Goal: Complete application form: Complete application form

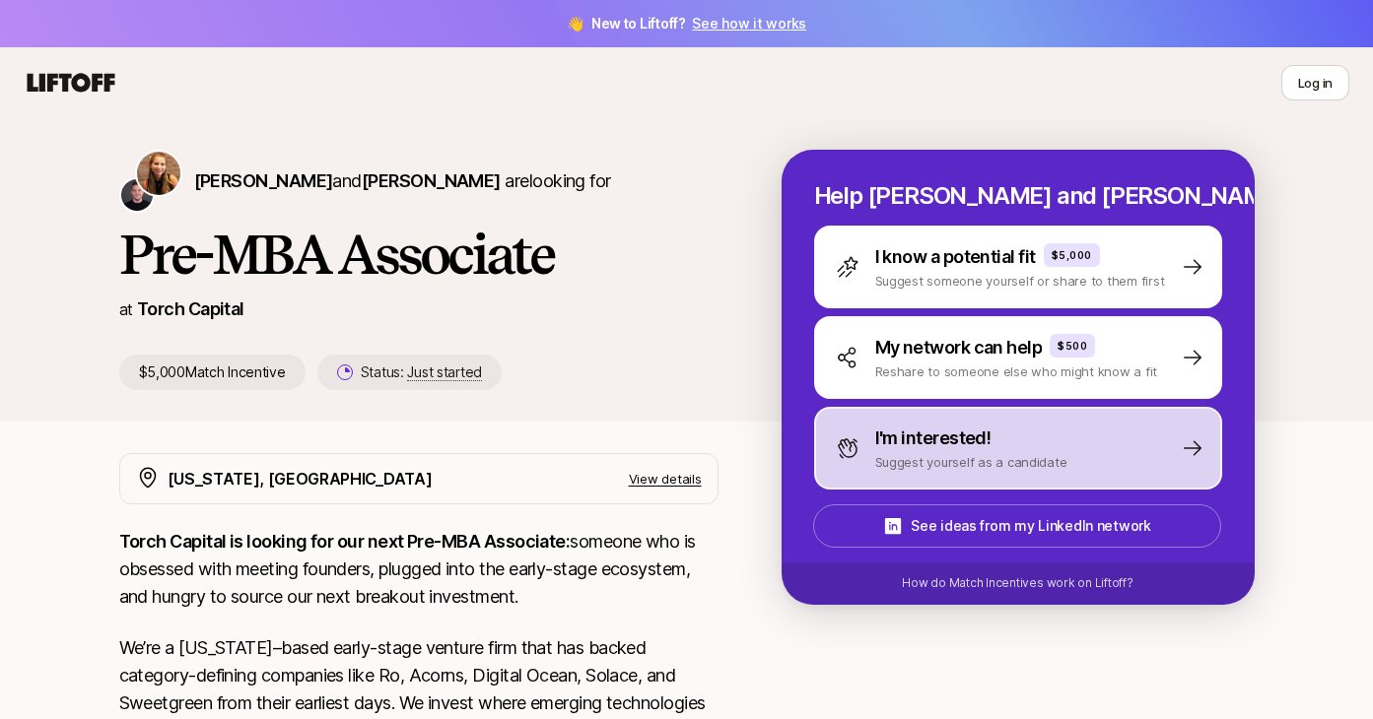
click at [969, 469] on p "Suggest yourself as a candidate" at bounding box center [971, 462] width 192 height 20
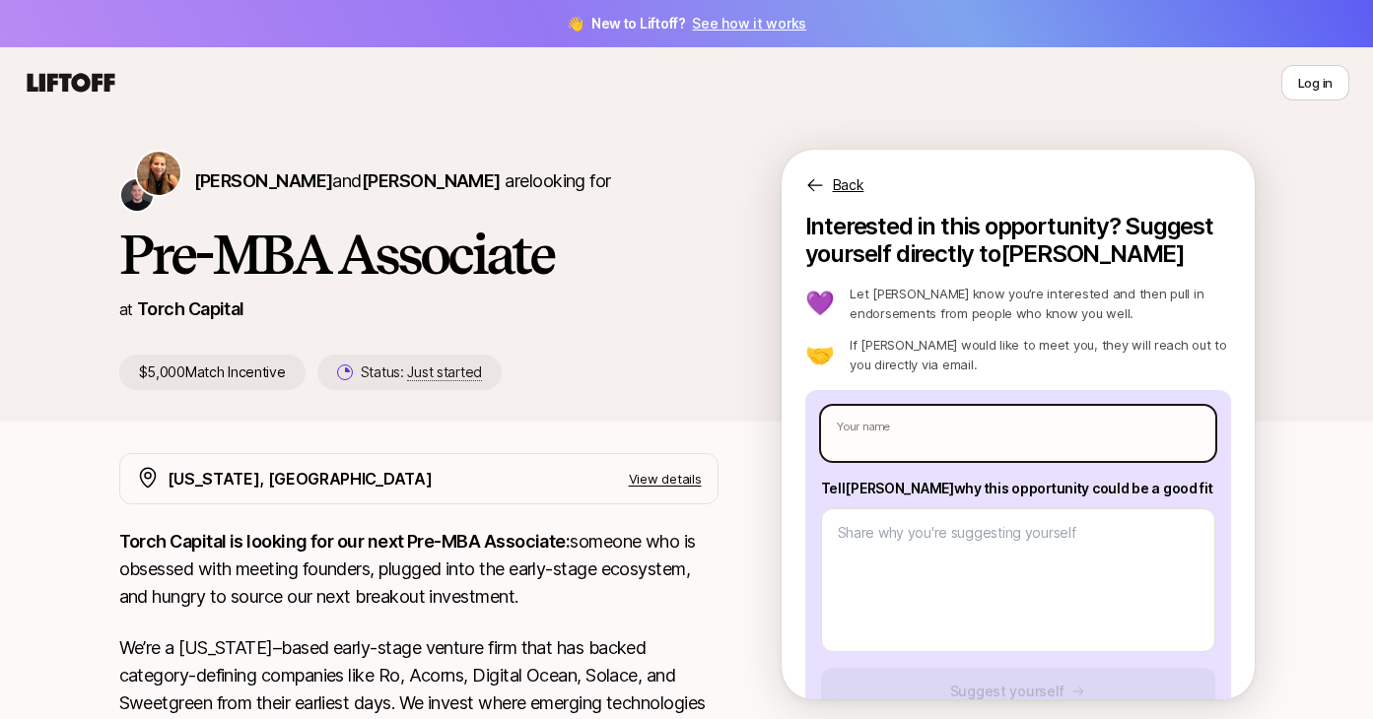
click at [979, 441] on input "text" at bounding box center [1018, 433] width 394 height 55
type textarea "x"
type input "An"
type textarea "x"
type input "And"
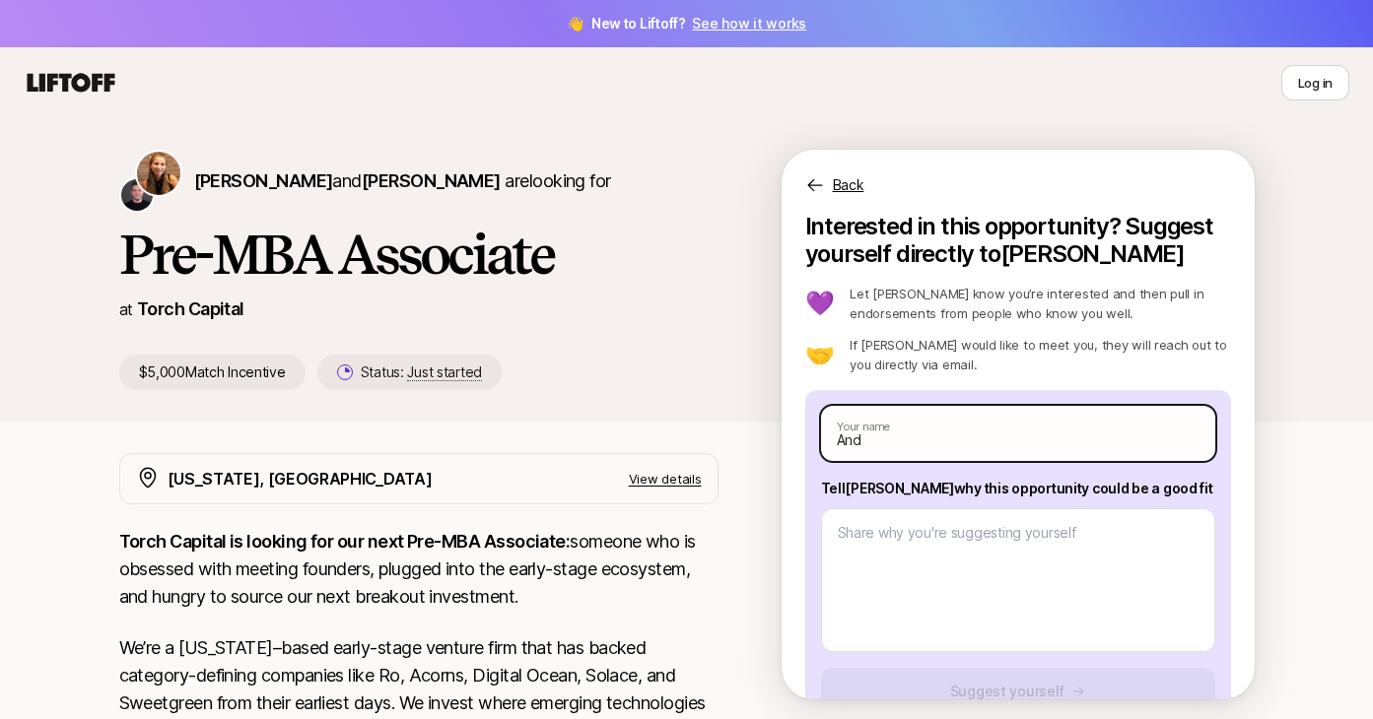
type textarea "x"
type input "Andr"
type textarea "x"
type input "[PERSON_NAME]"
type textarea "x"
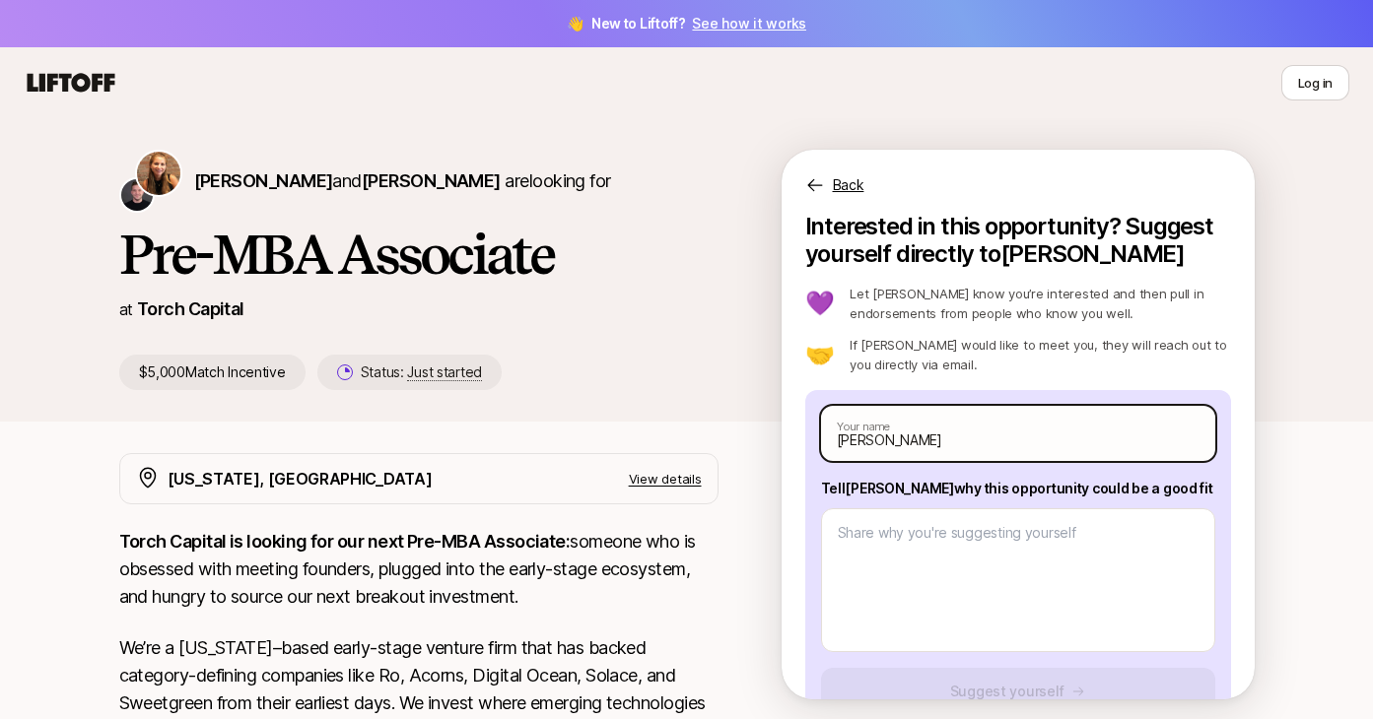
type input "[PERSON_NAME]"
type textarea "x"
type input "[PERSON_NAME]"
type textarea "x"
type input "[PERSON_NAME]"
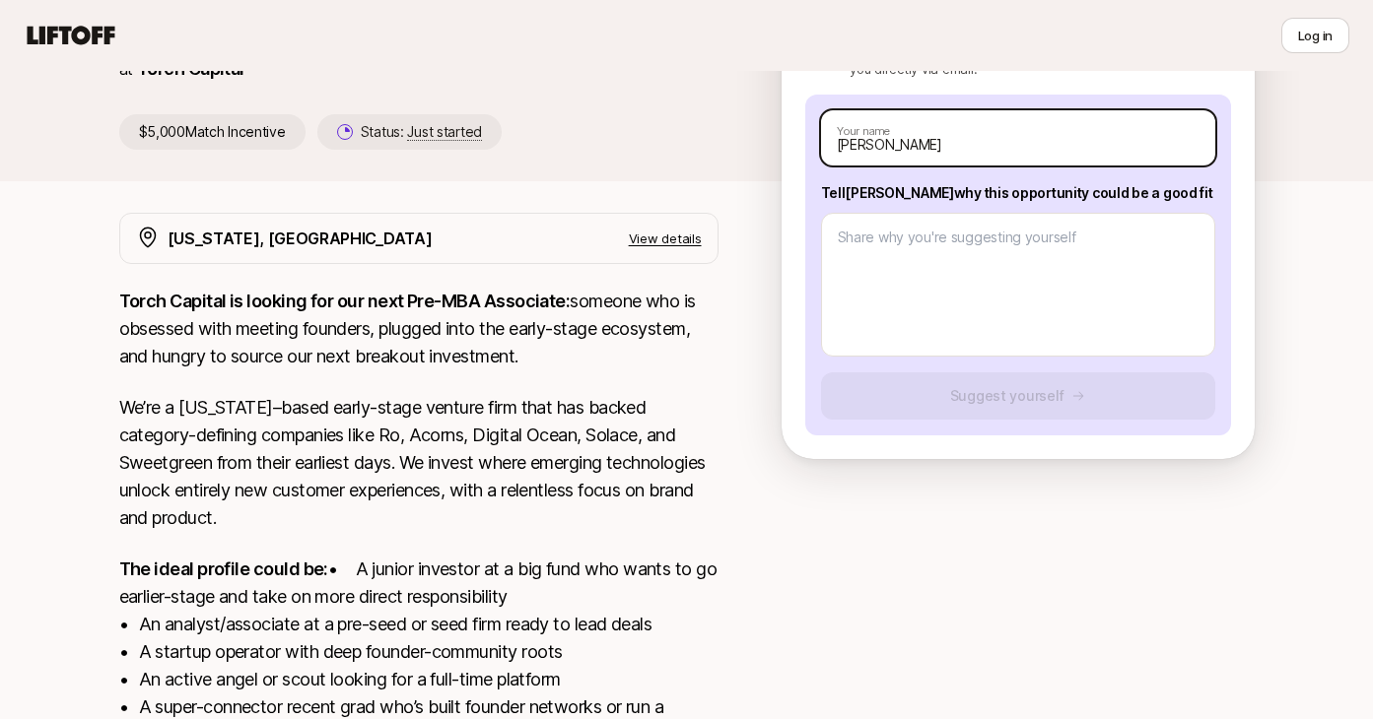
scroll to position [242, 0]
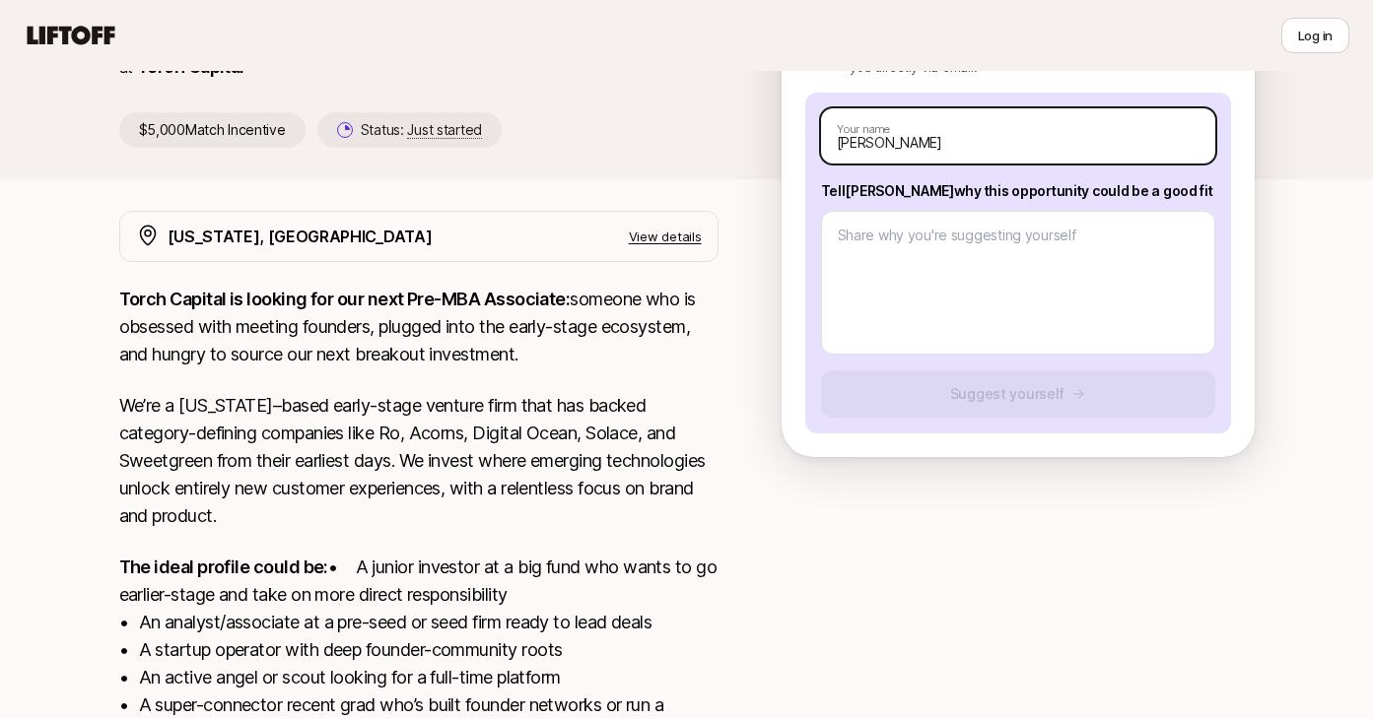
type textarea "x"
type input "[PERSON_NAME]"
type textarea "x"
type input "[PERSON_NAME]"
type textarea "x"
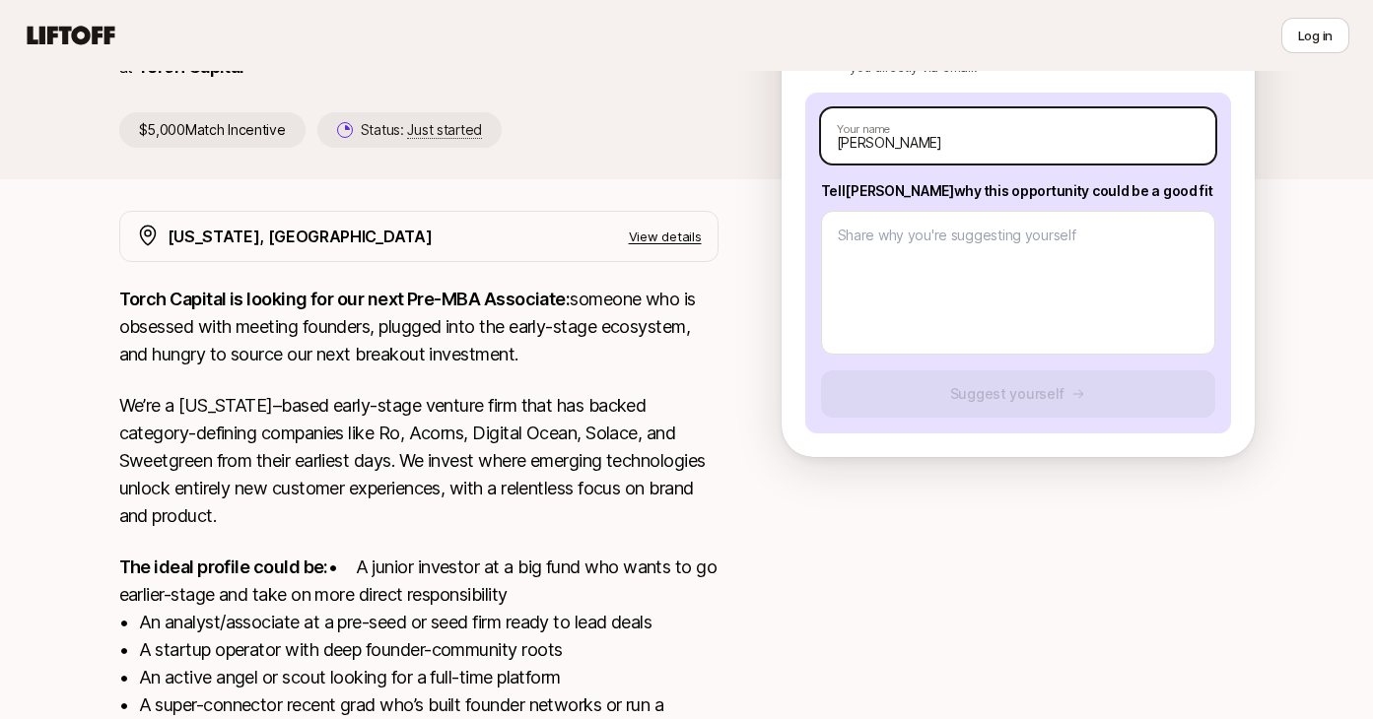
type input "[PERSON_NAME]"
type textarea "x"
type input "[PERSON_NAME]"
type textarea "x"
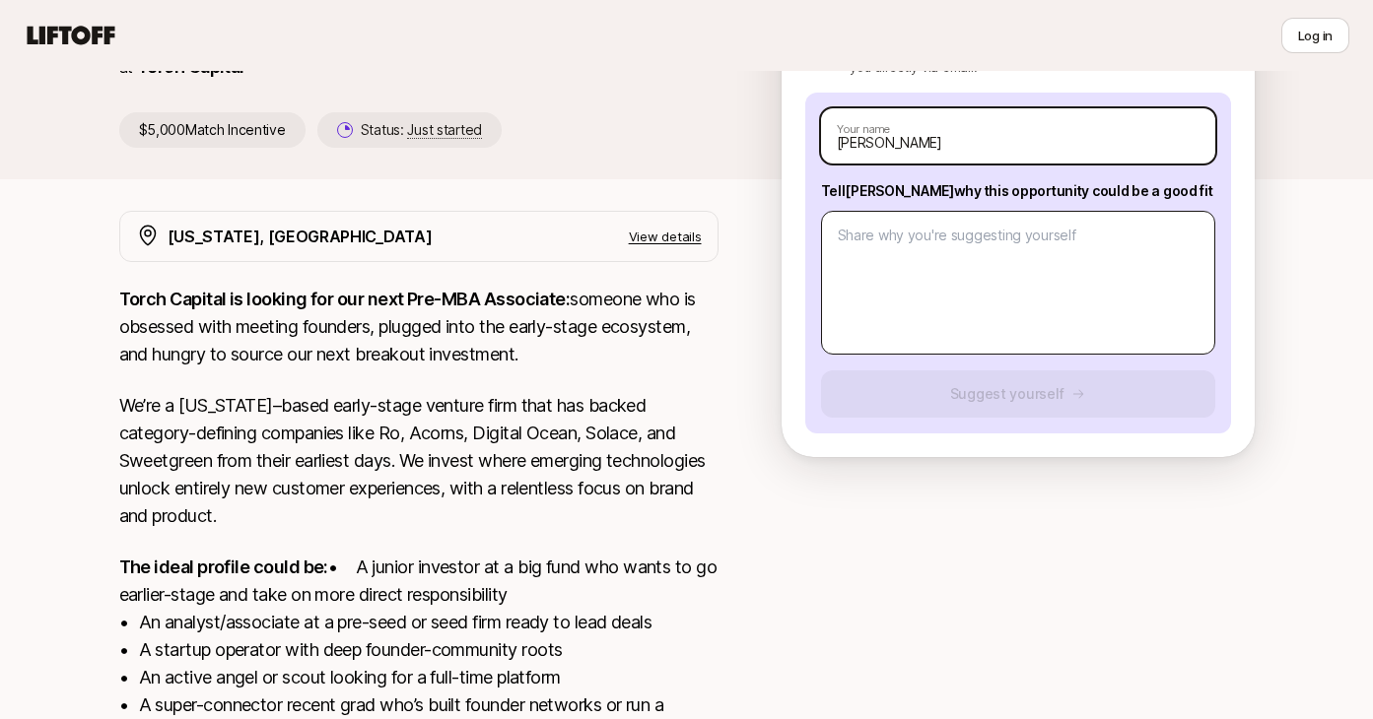
type input "[PERSON_NAME]"
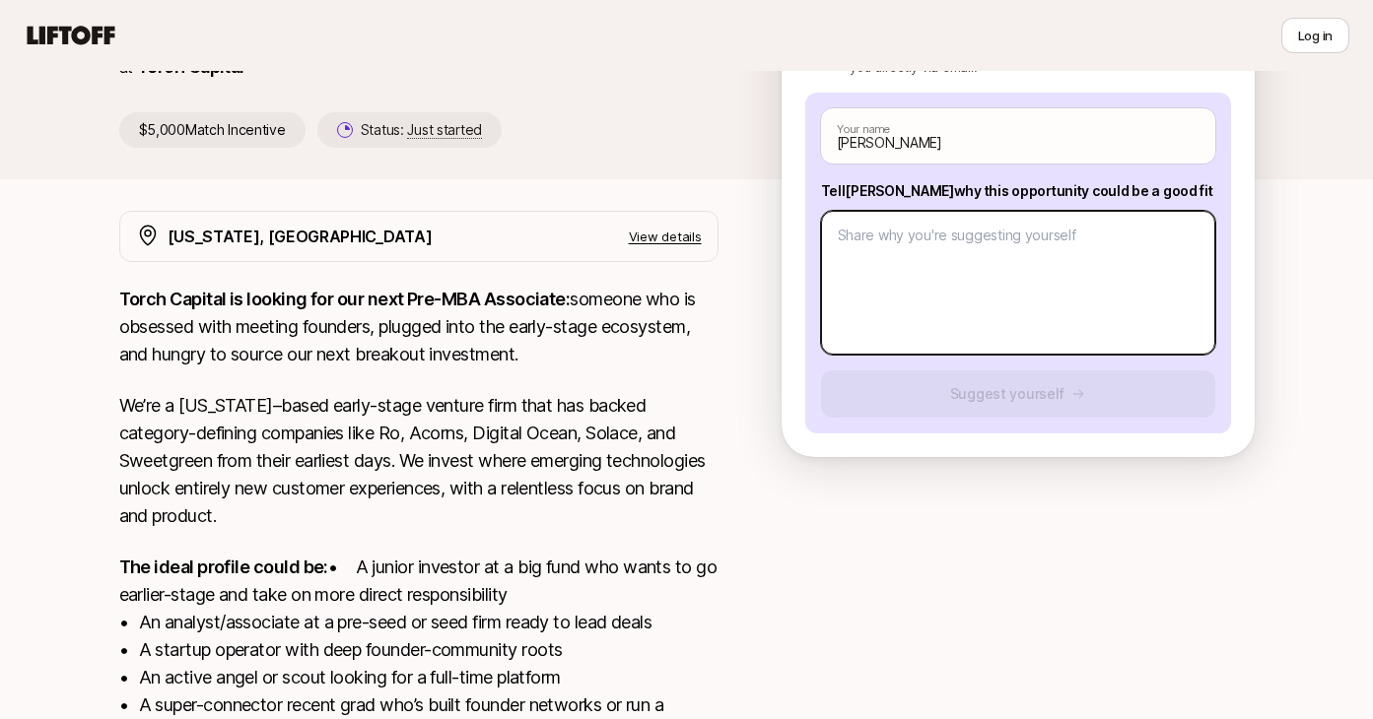
click at [968, 287] on textarea at bounding box center [1018, 283] width 394 height 144
paste textarea "Lo ipsumdolor sitame C adip; Elits doeius temporinc ut Laboree dolore, m aliqua…"
type textarea "x"
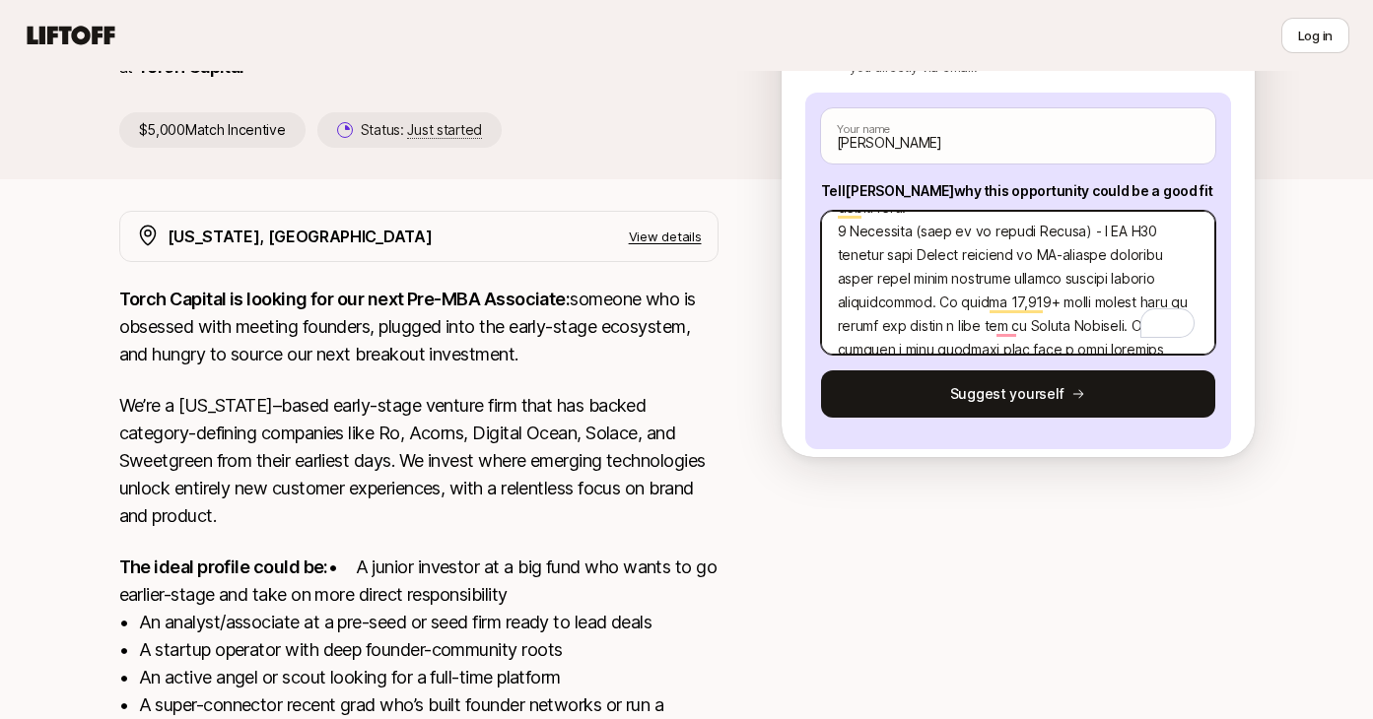
scroll to position [0, 0]
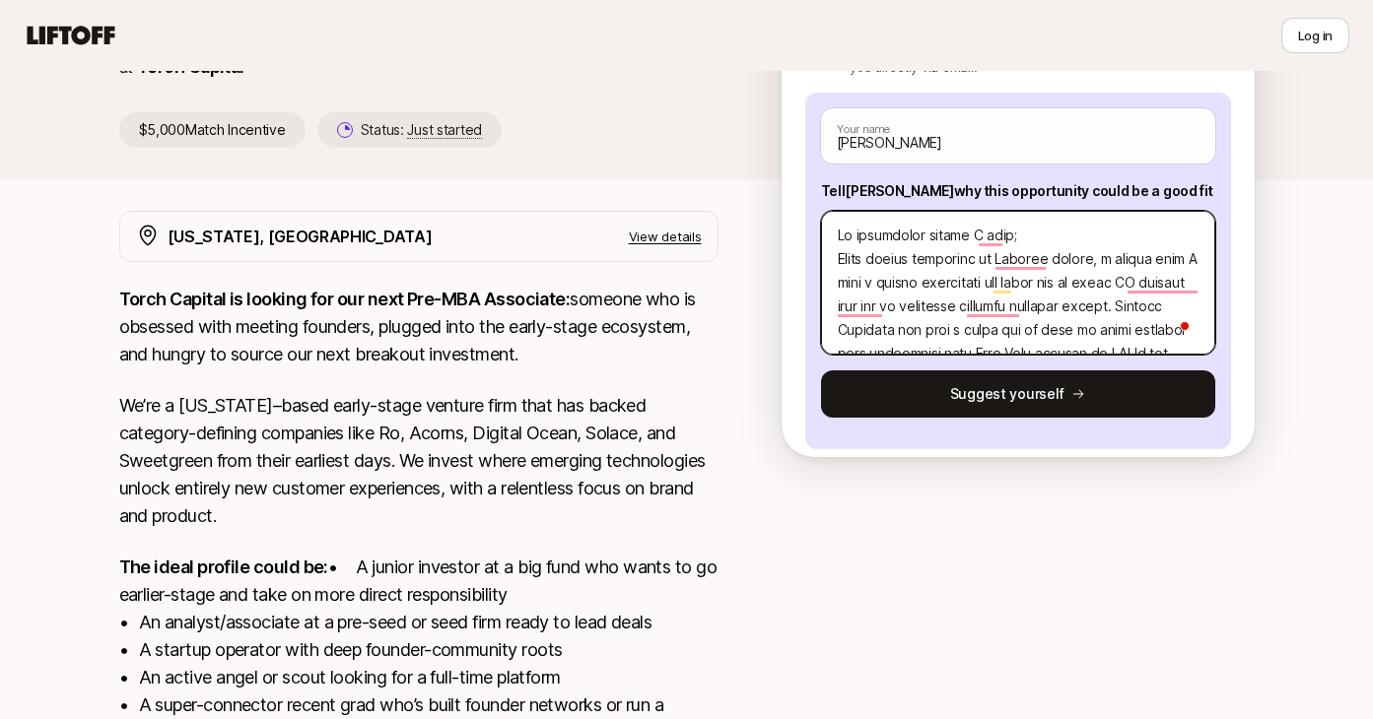
click at [948, 278] on textarea "To enrich screen reader interactions, please activate Accessibility in Grammarl…" at bounding box center [1018, 283] width 394 height 144
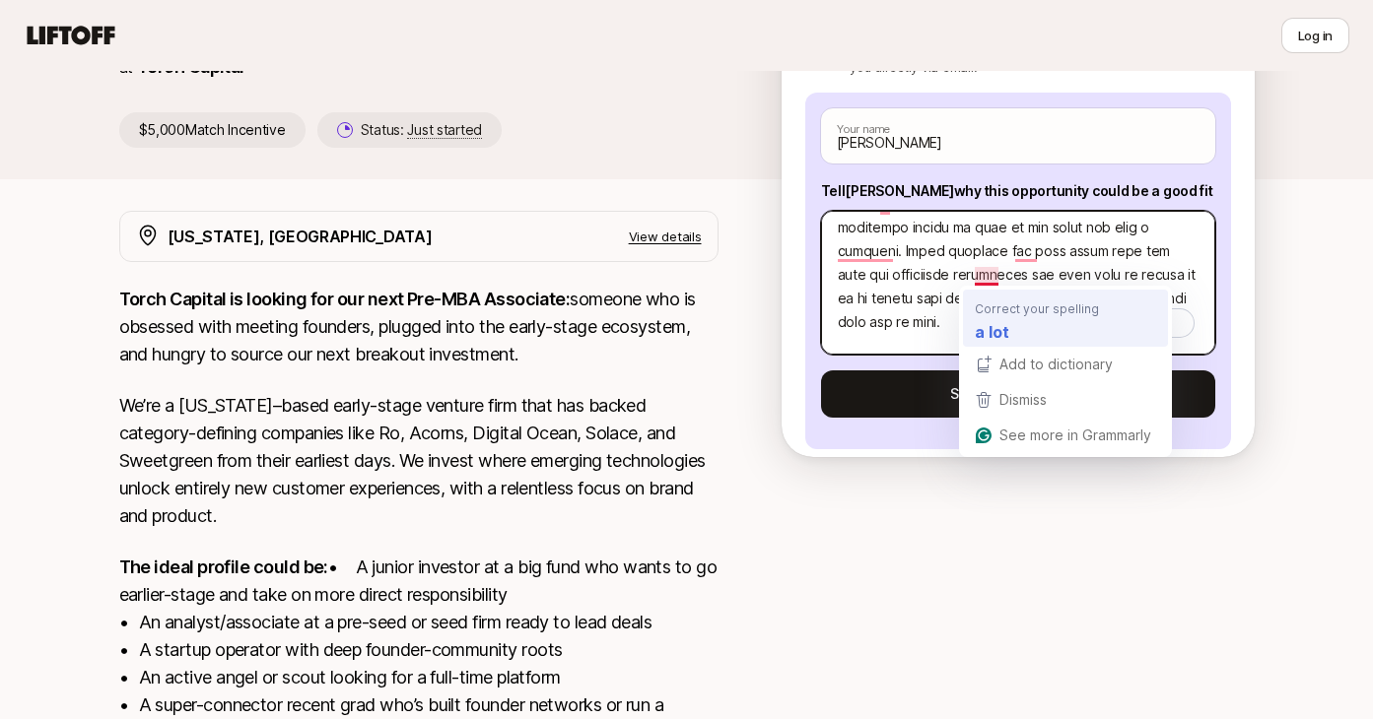
type textarea "Lo ipsumdolor sitame C adip; Elits doeius temporinc ut Laboree dolore, m aliqua…"
type textarea "x"
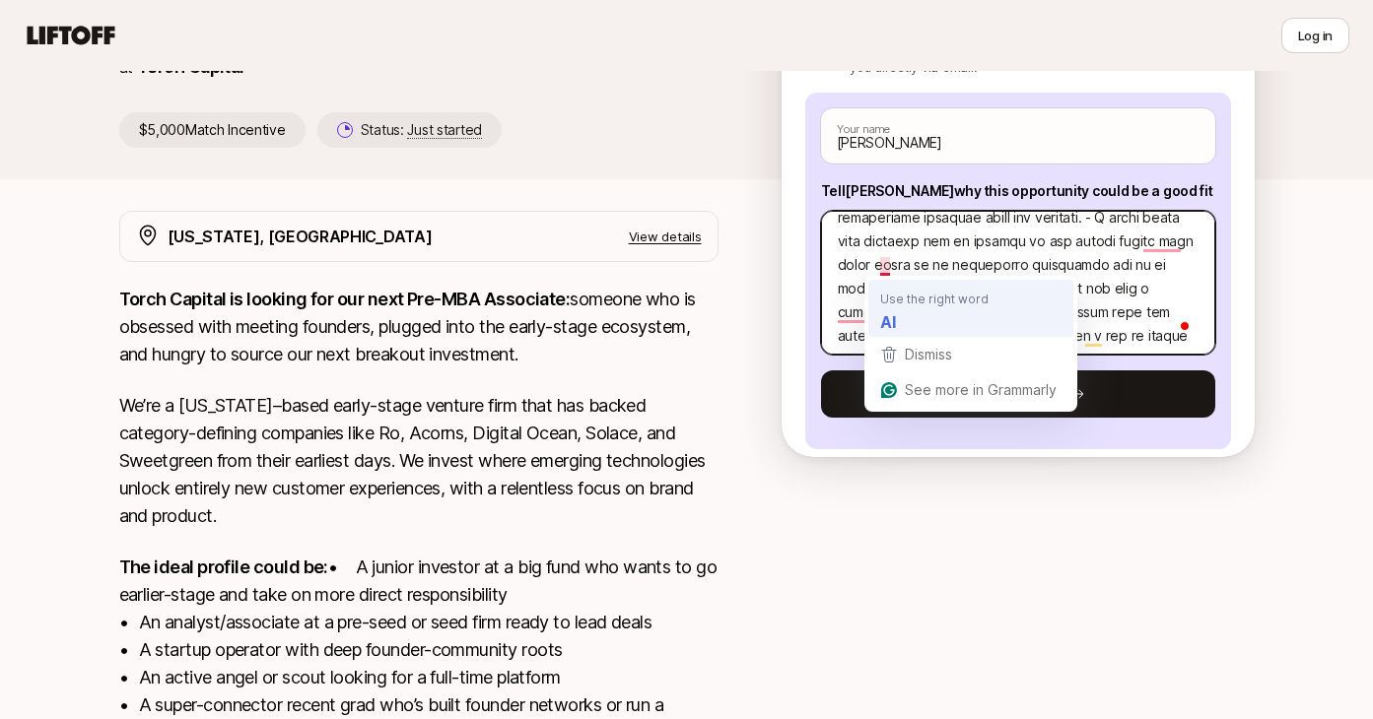
type textarea "Lo ipsumdolor sitame C adip; Elits doeius temporinc ut Laboree dolore, m aliqua…"
type textarea "x"
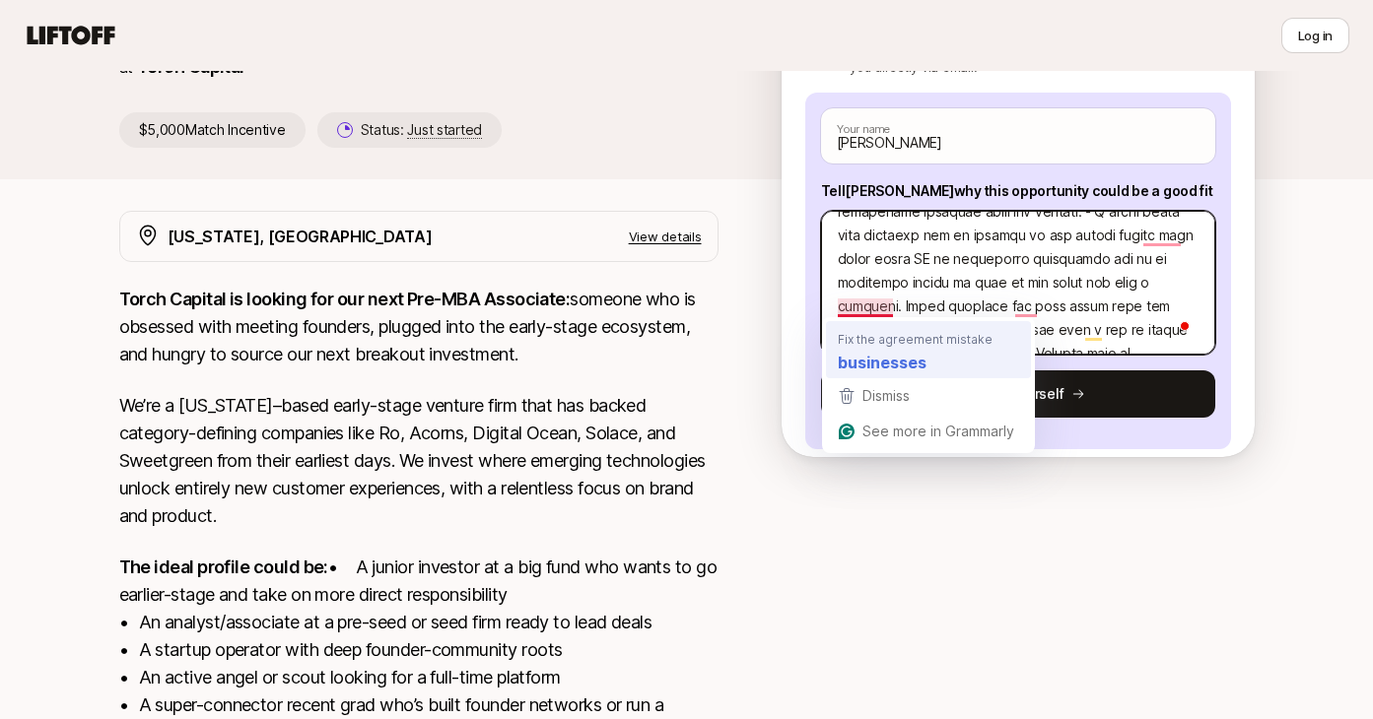
type textarea "Lo ipsumdolor sitame C adip; Elits doeius temporinc ut Laboree dolore, m aliqua…"
type textarea "x"
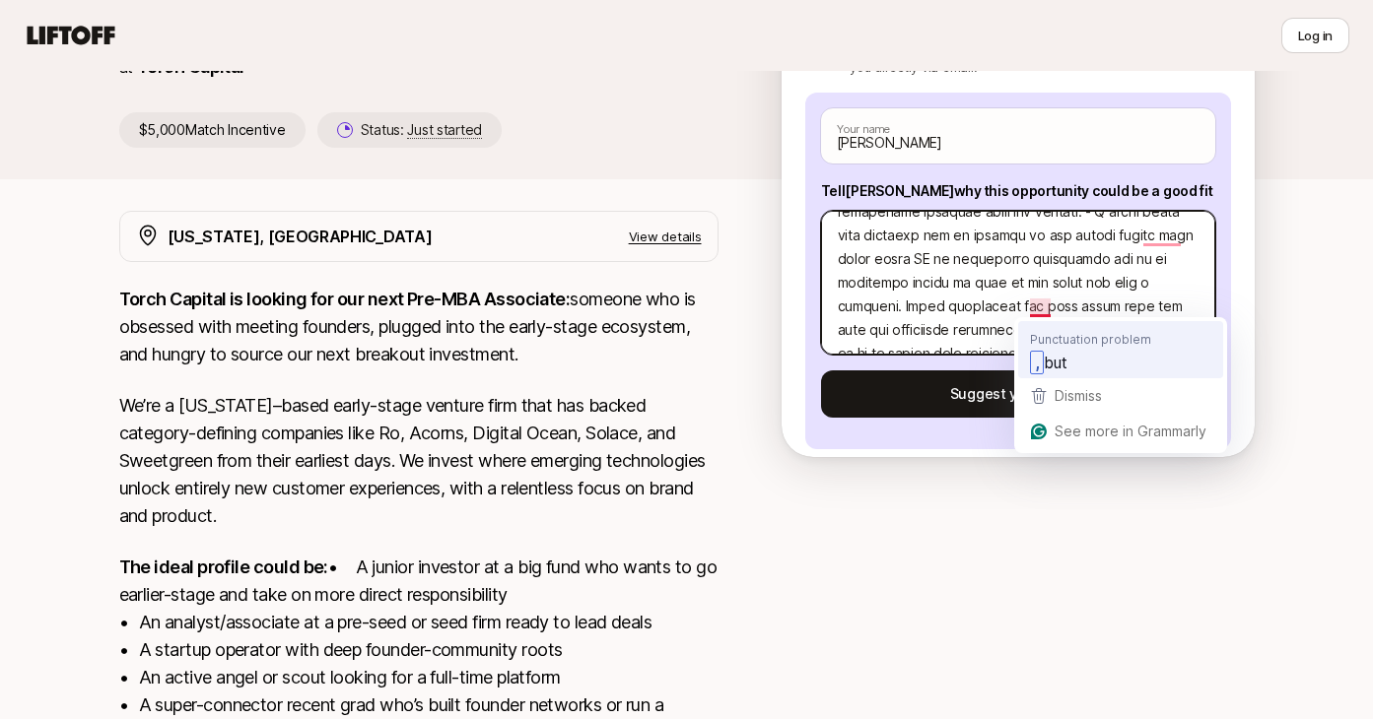
type textarea "Lo ipsumdolor sitame C adip; Elits doeius temporinc ut Laboree dolore, m aliqua…"
type textarea "x"
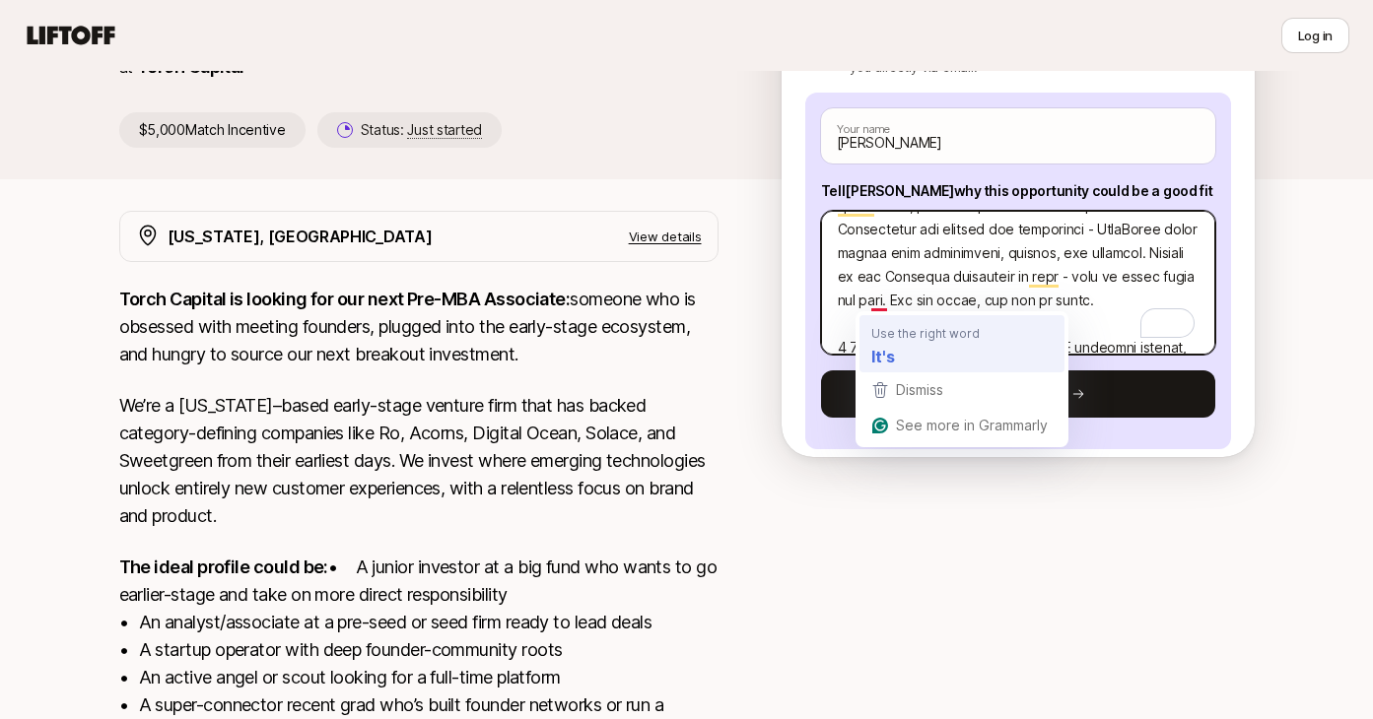
type textarea "Lo ipsumdolor sitame C adip; Elits doeius temporinc ut Laboree dolore, m aliqua…"
type textarea "x"
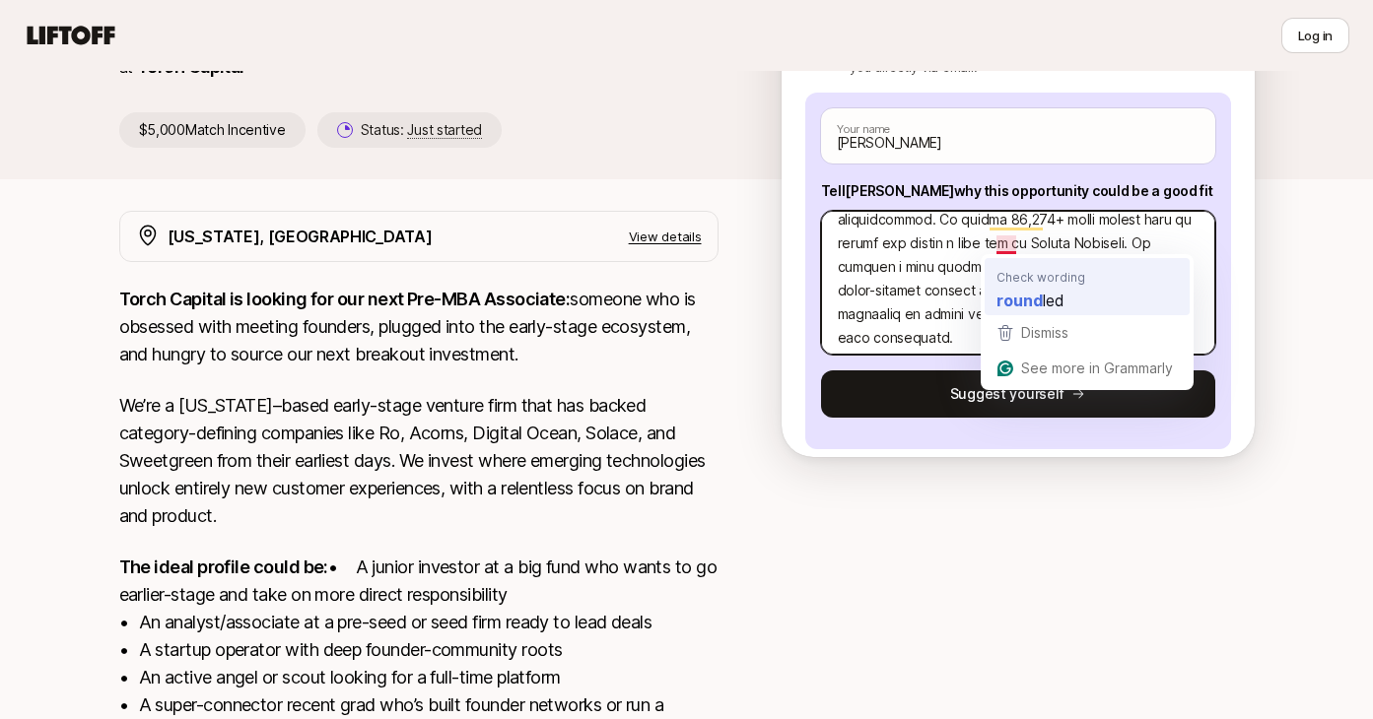
type textarea "Lo ipsumdolor sitame C adip; Elits doeius temporinc ut Laboree dolore, m aliqua…"
type textarea "x"
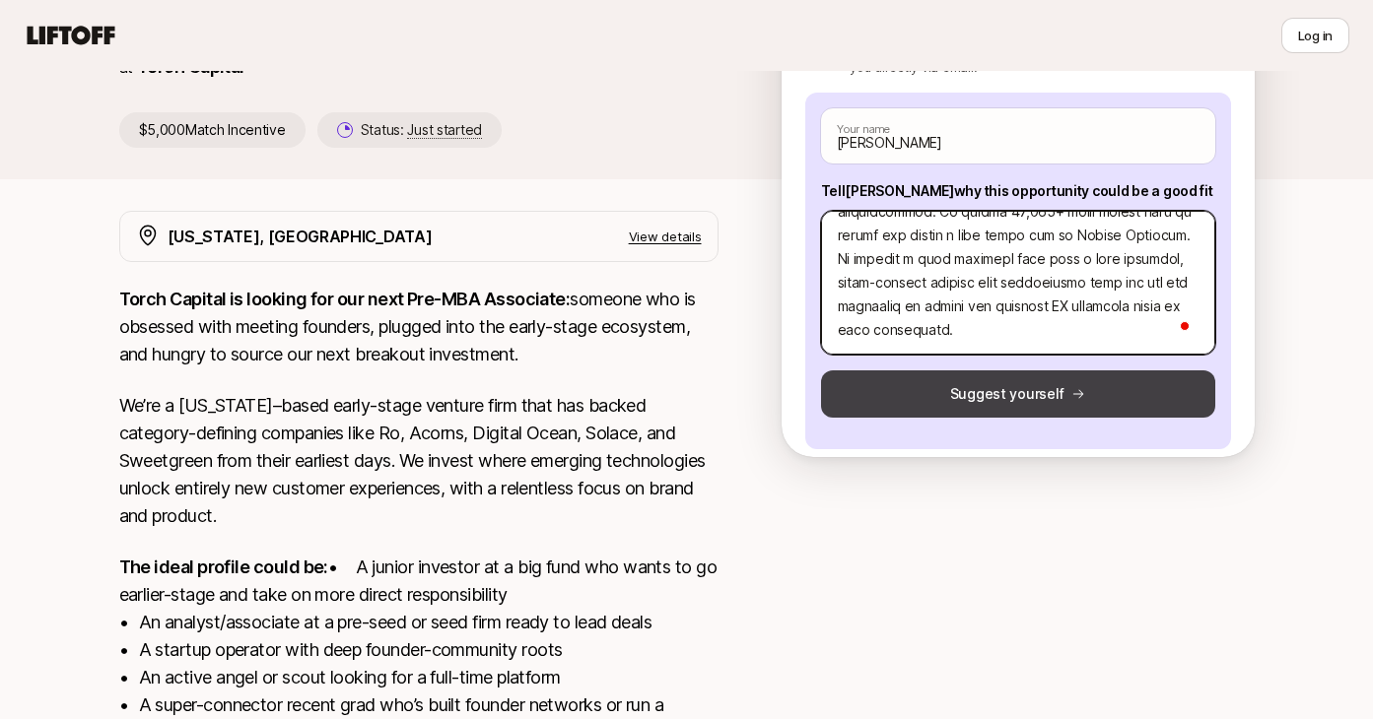
type textarea "Lo ipsumdolor sitame C adip; Elits doeius temporinc ut Laboree dolore, m aliqua…"
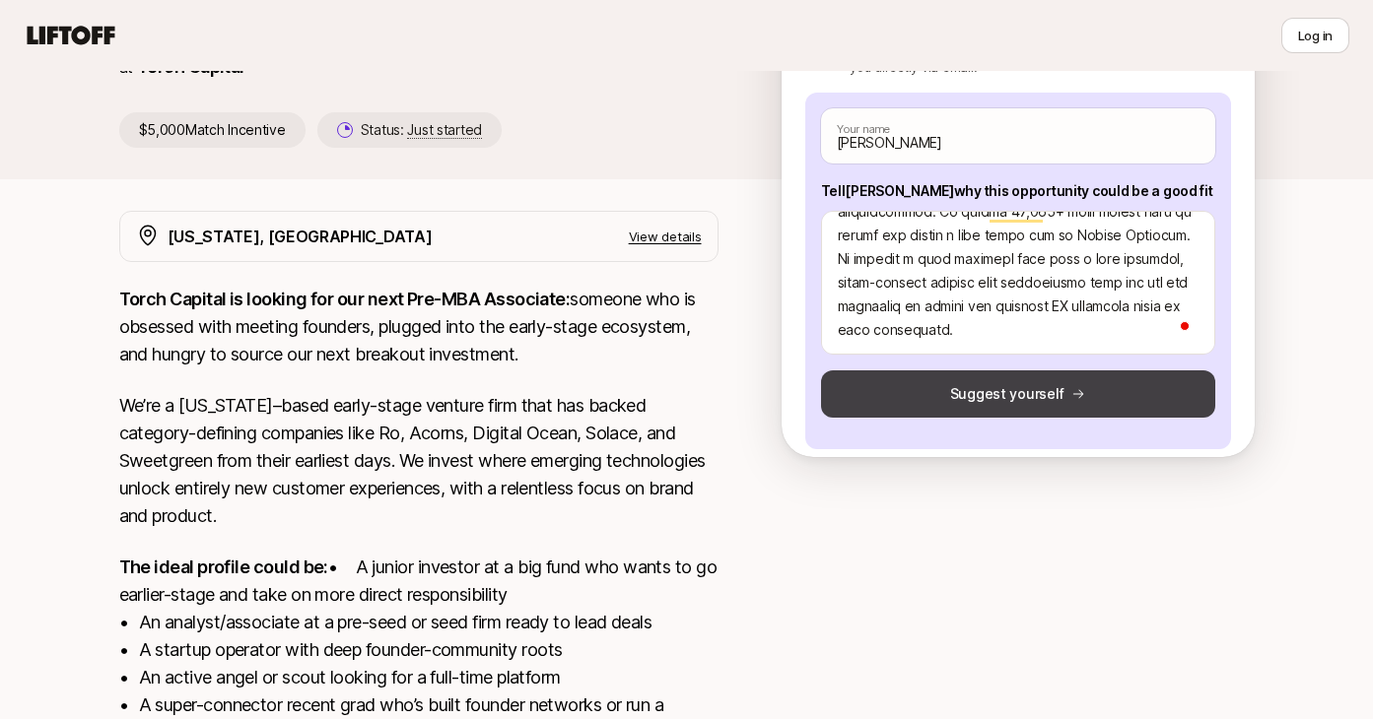
click at [988, 393] on button "Suggest yourself" at bounding box center [1018, 394] width 394 height 47
type textarea "x"
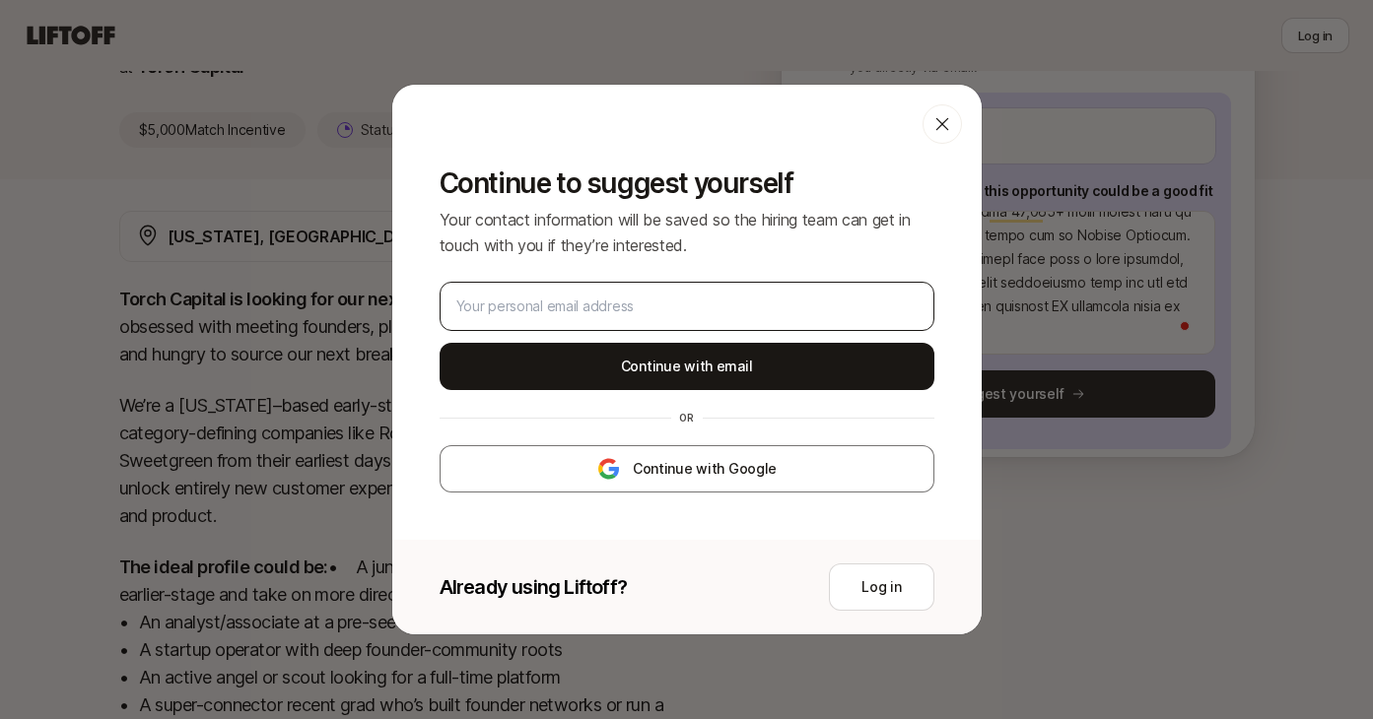
click at [815, 292] on div at bounding box center [687, 306] width 495 height 49
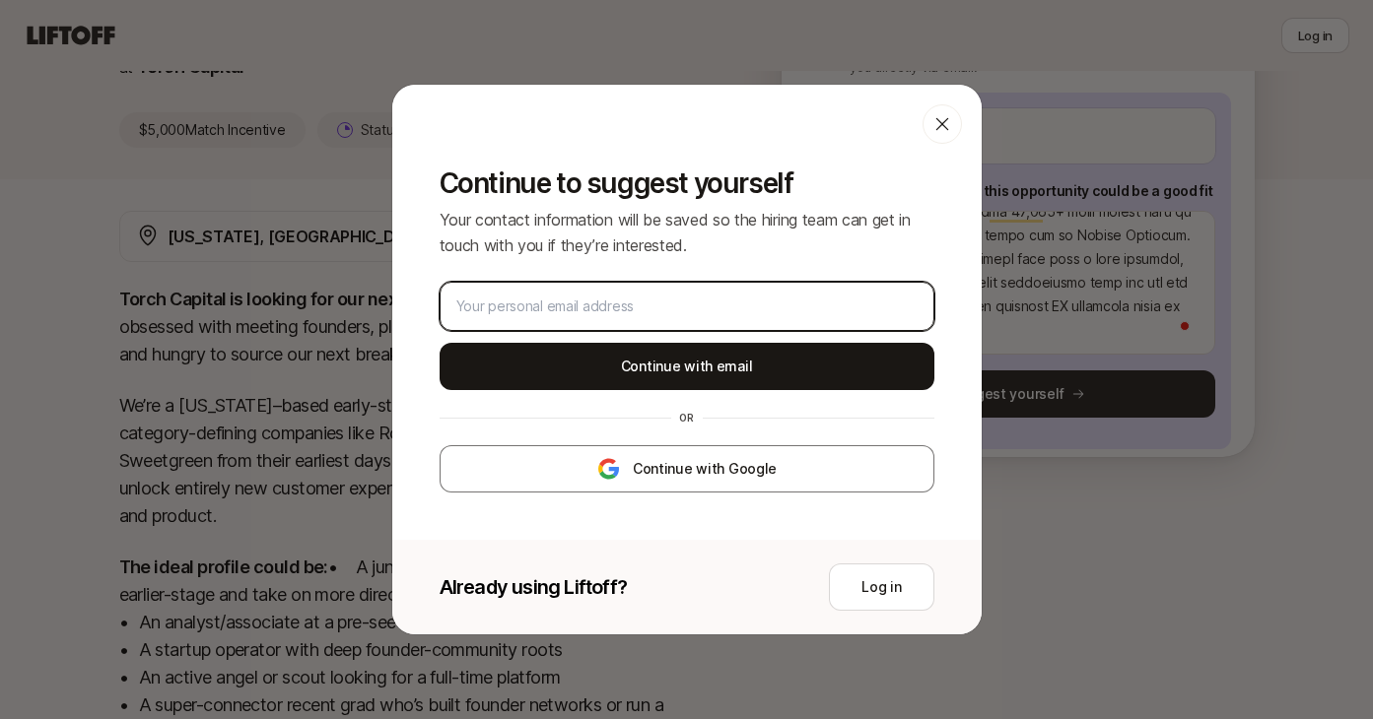
click at [782, 302] on input "email" at bounding box center [686, 307] width 461 height 24
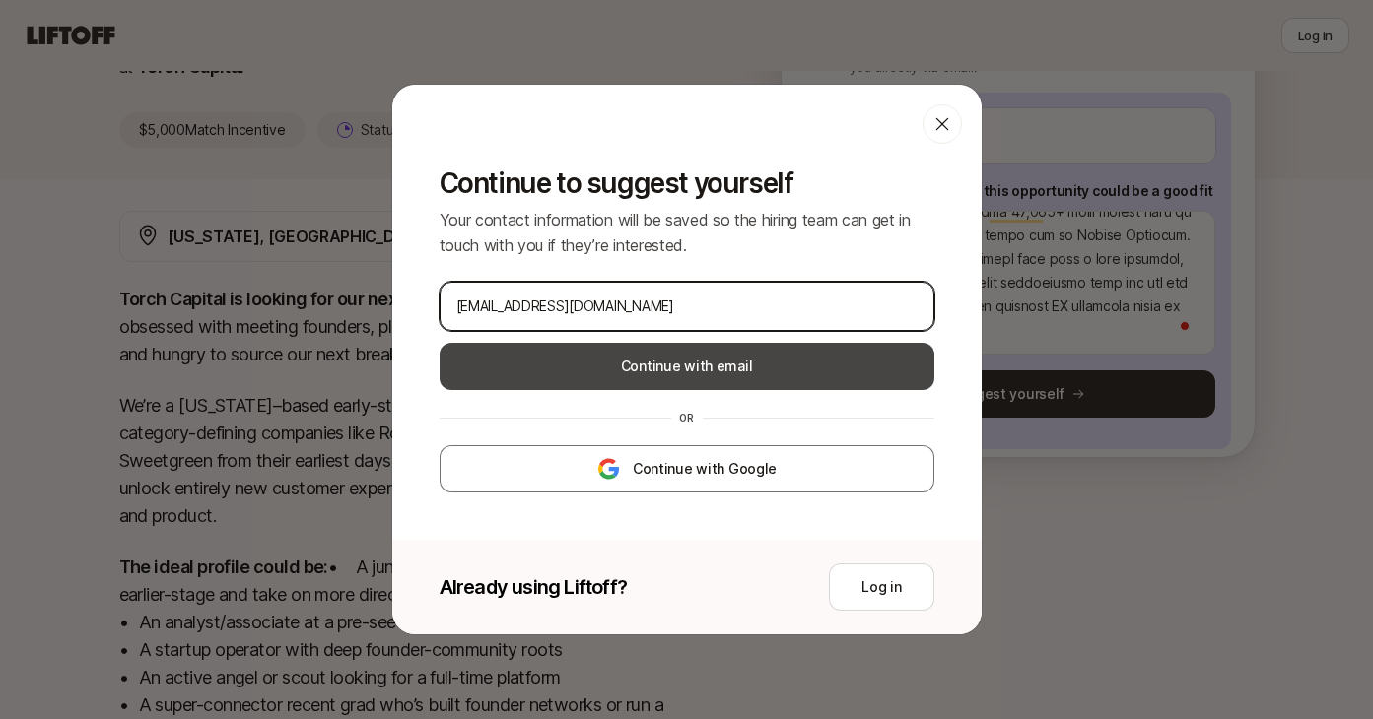
type input "[EMAIL_ADDRESS][DOMAIN_NAME]"
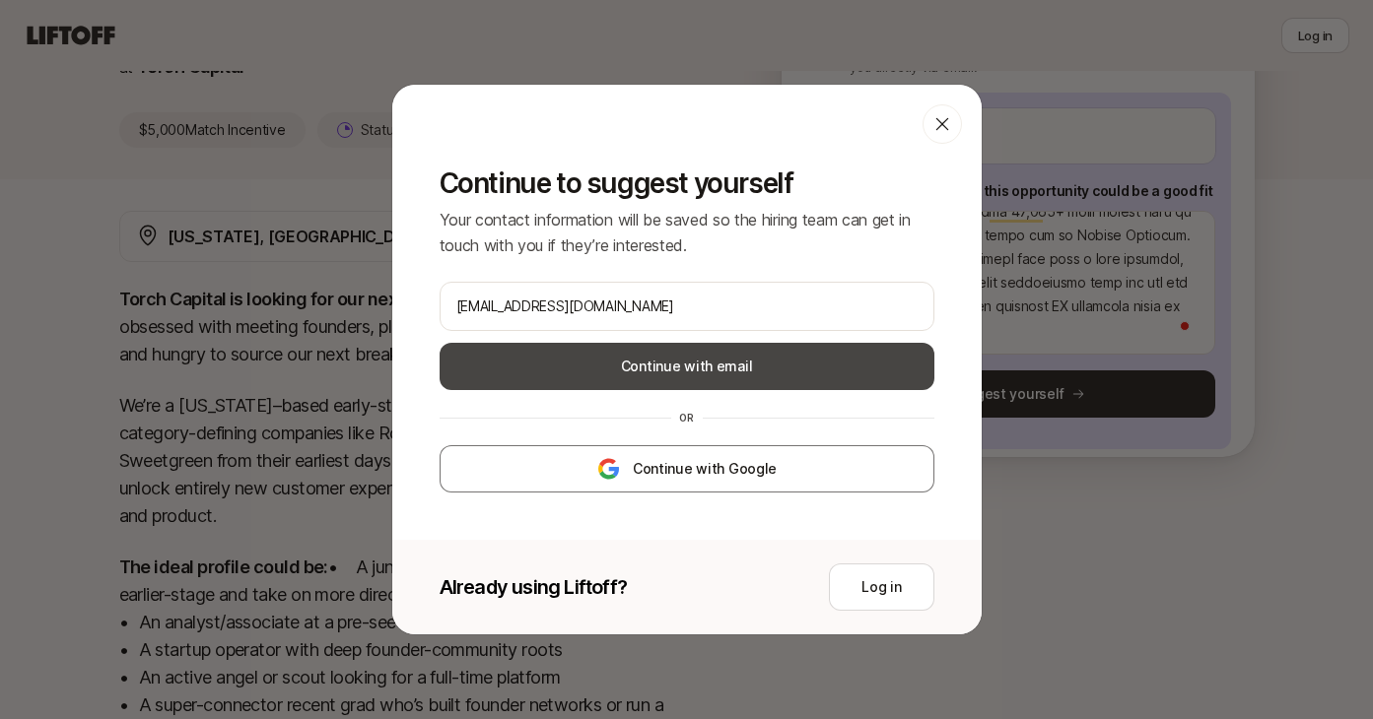
click at [725, 355] on button "Continue with email" at bounding box center [687, 366] width 495 height 47
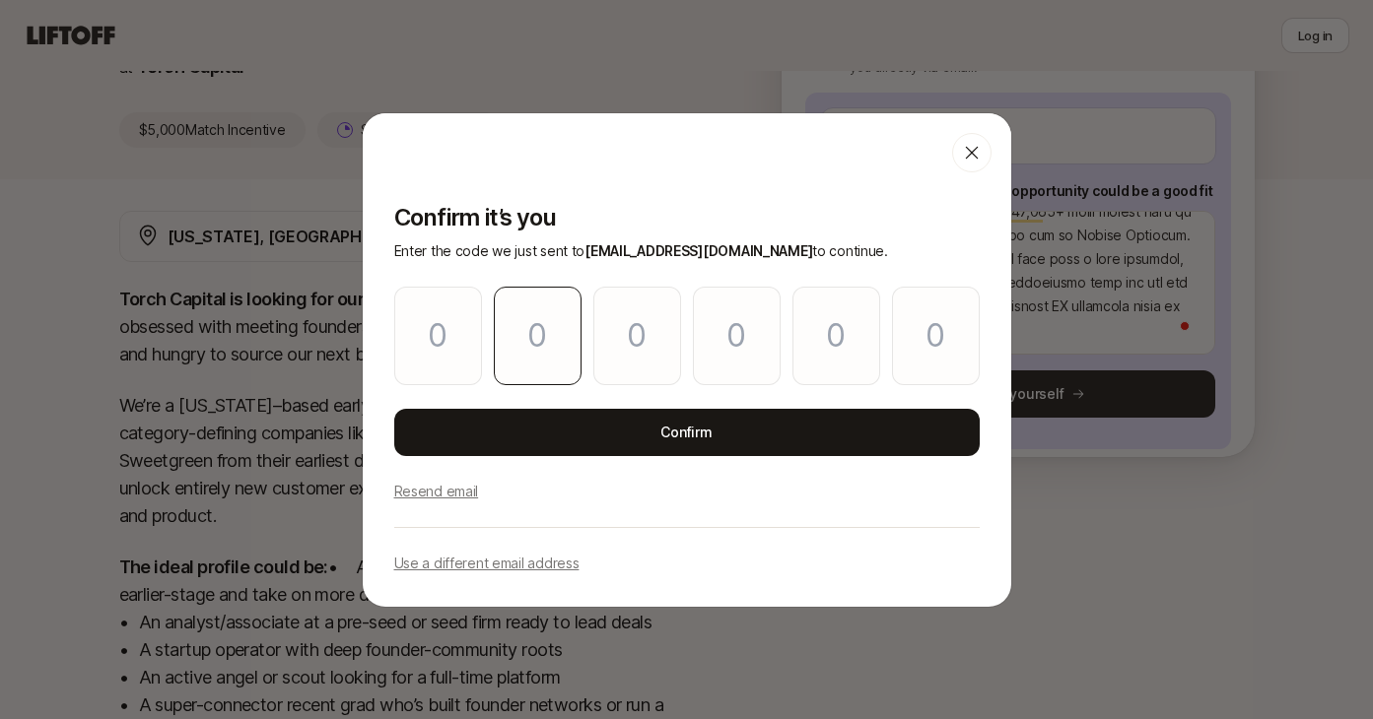
type input "9"
type input "4"
type input "1"
type input "9"
type input "4"
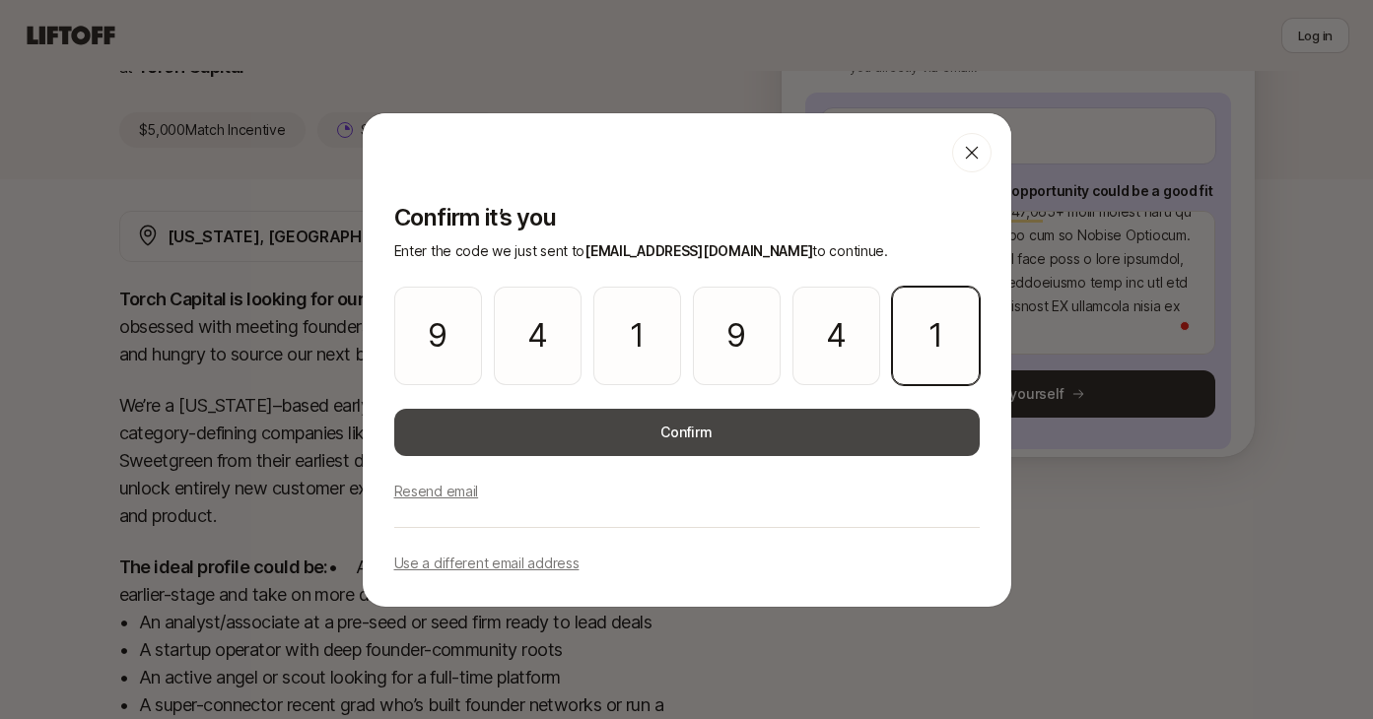
type input "1"
click at [541, 420] on button "Confirm" at bounding box center [686, 432] width 585 height 47
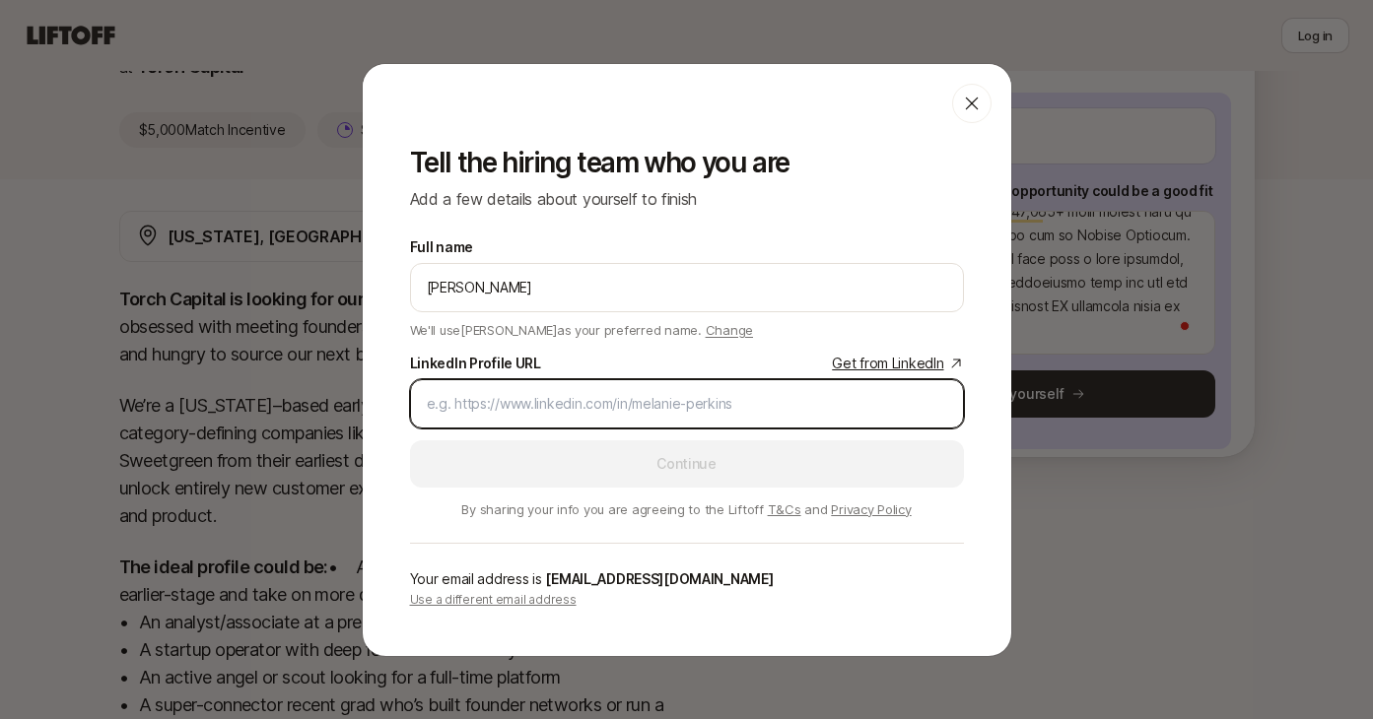
paste input "Lo ipsumdolor sitame C adip; Elits doeius temporinc ut Laboree dolore, m aliqua…"
type input "Lo ipsumdolor sitame C adip; Elits doeius temporinc ut Laboree dolore, m aliqua…"
click at [668, 409] on input "LinkedIn Profile URL Get from LinkedIn" at bounding box center [687, 404] width 520 height 24
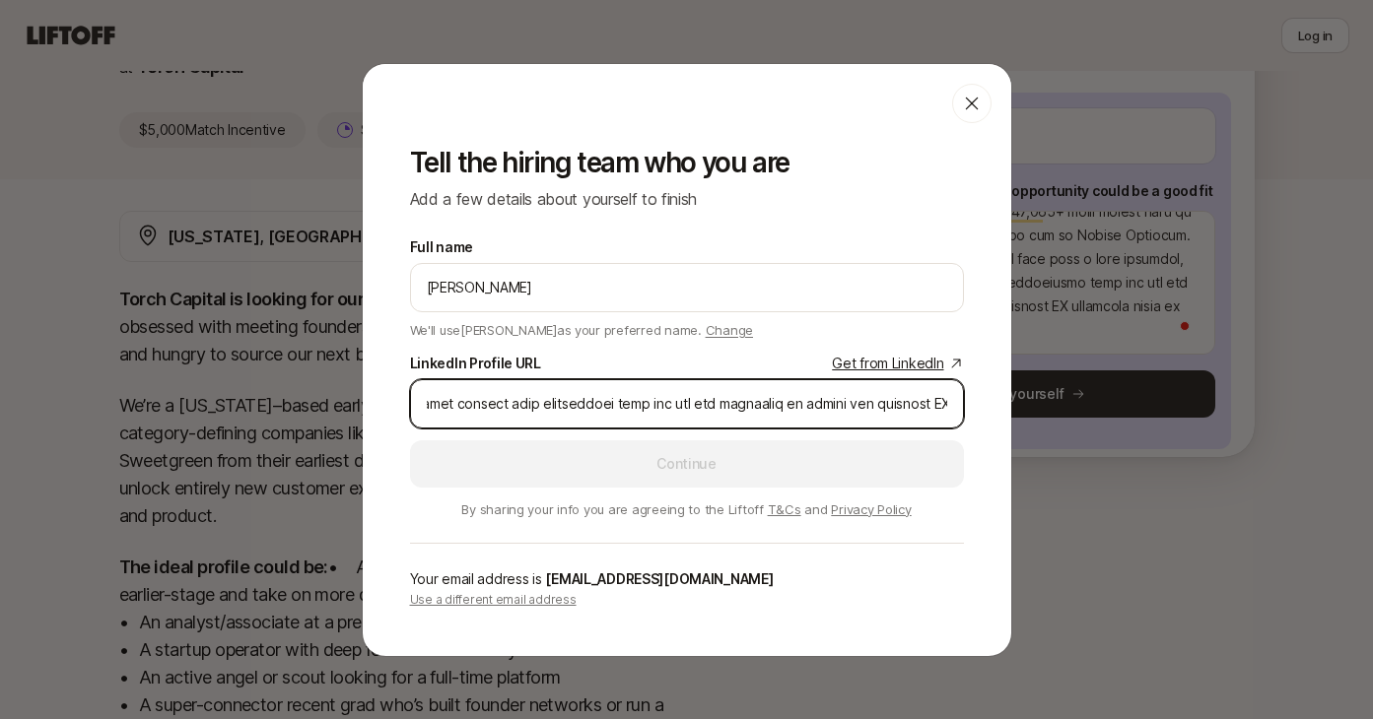
click at [668, 409] on input "LinkedIn Profile URL Get from LinkedIn" at bounding box center [687, 404] width 520 height 24
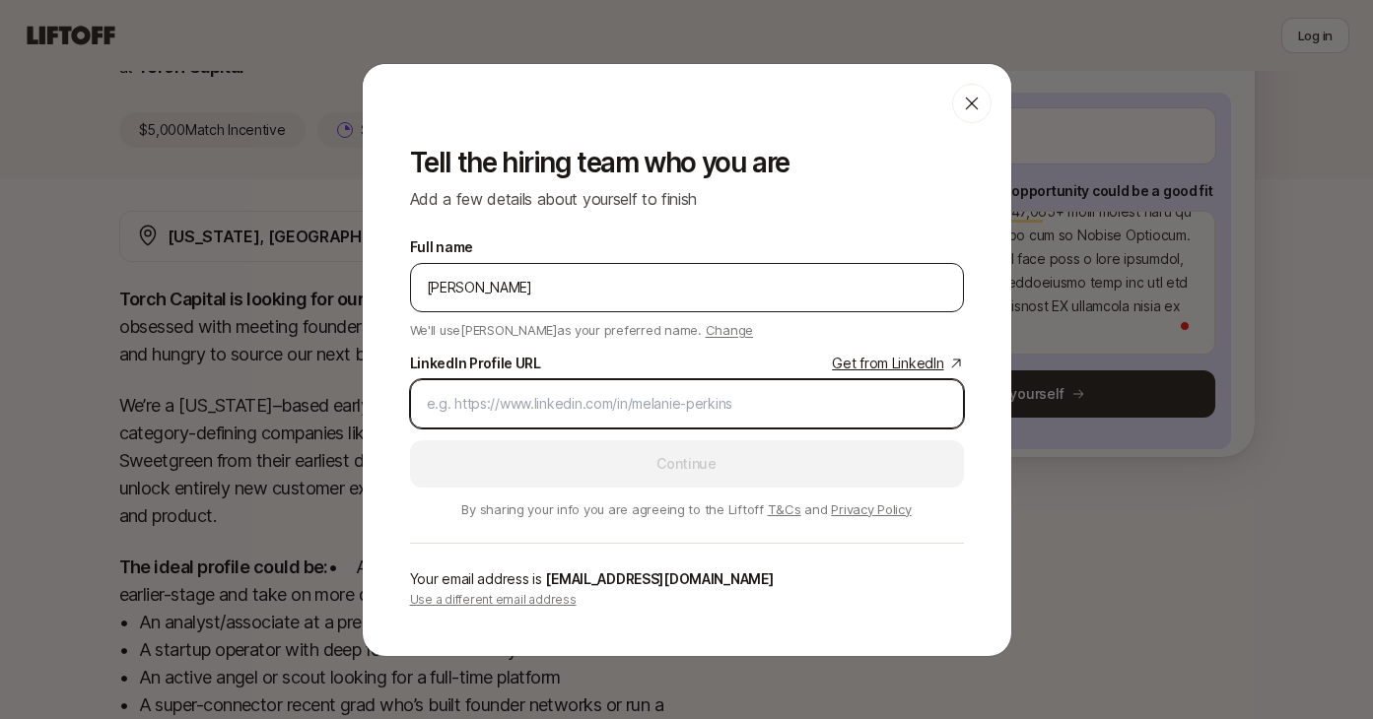
paste input "[DOMAIN_NAME][URL][PERSON_NAME]"
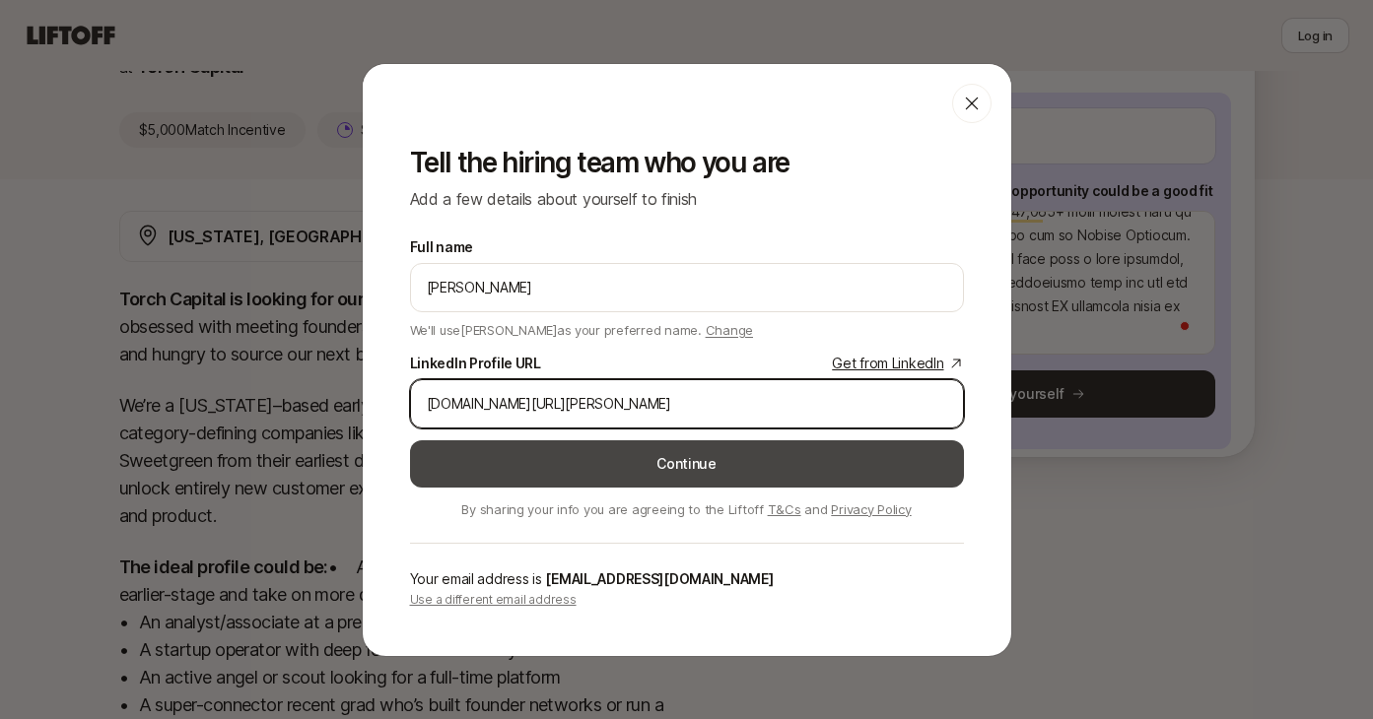
type input "[DOMAIN_NAME][URL][PERSON_NAME]"
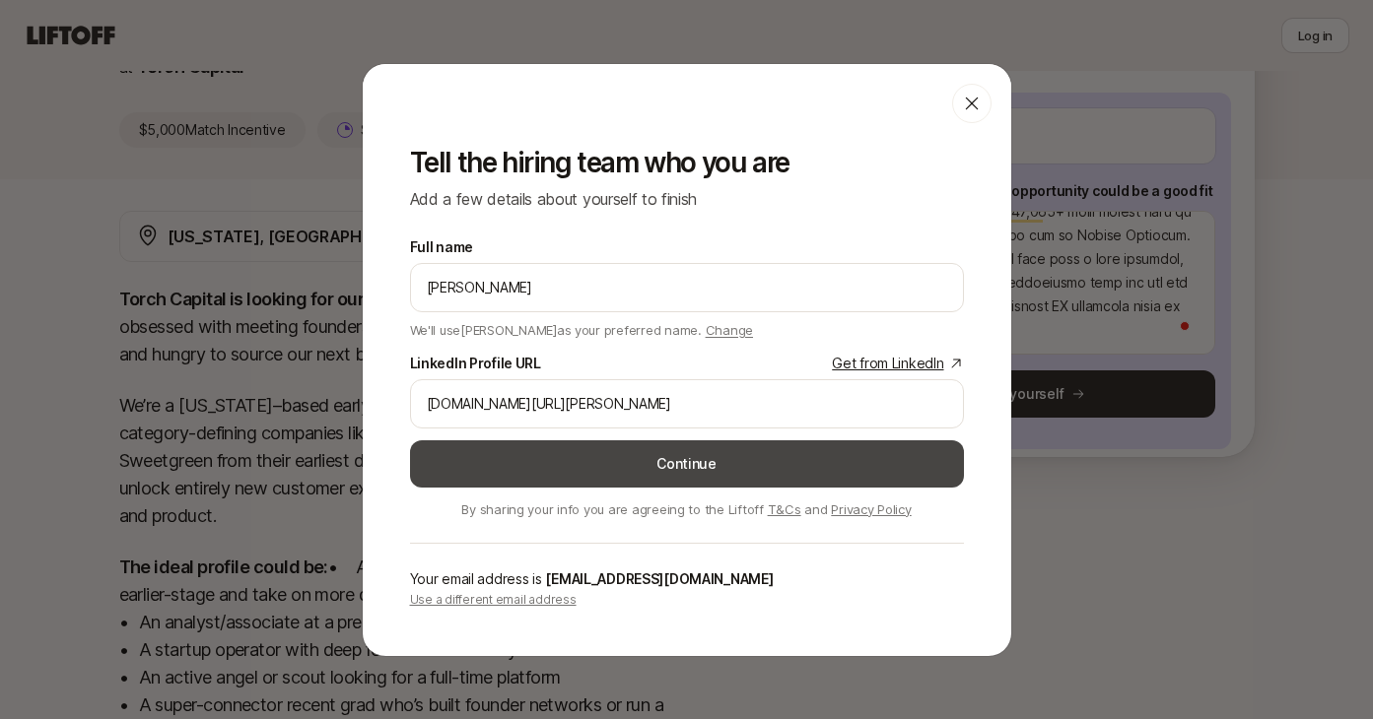
click at [667, 462] on button "Continue" at bounding box center [687, 464] width 554 height 47
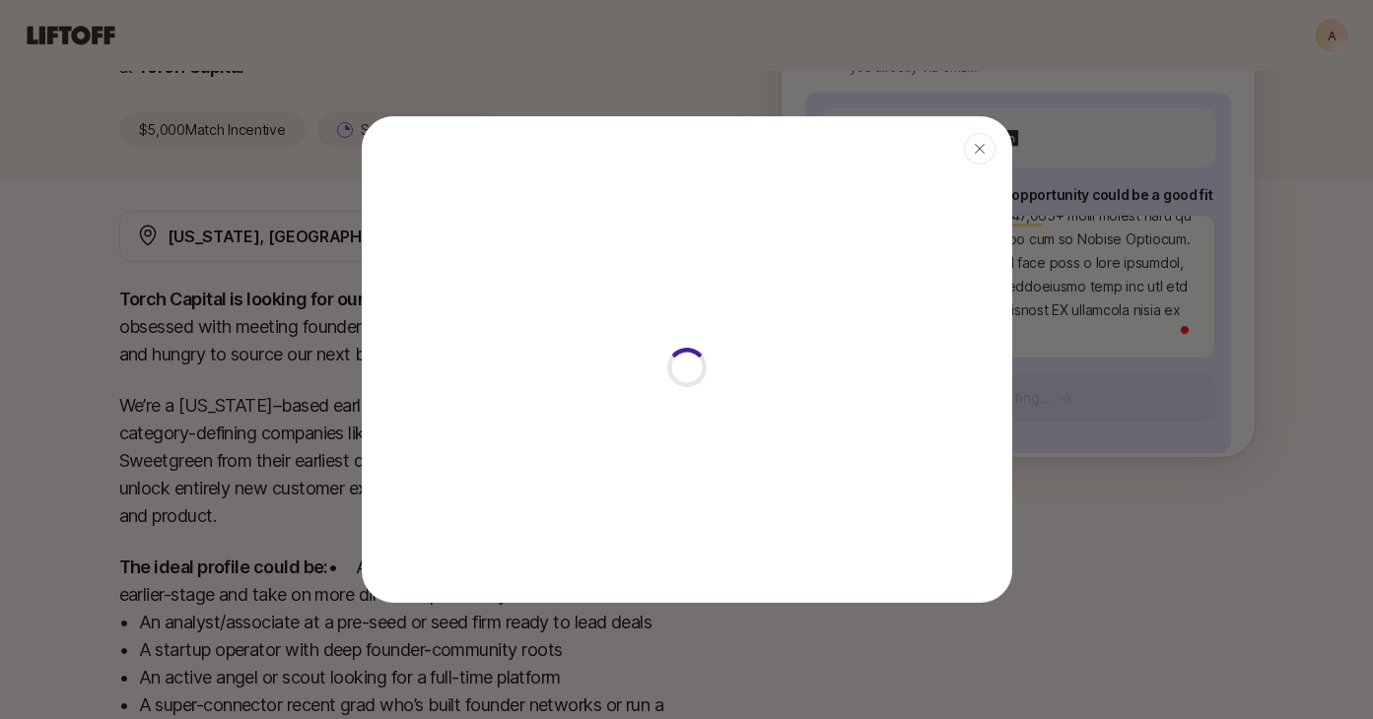
type textarea "x"
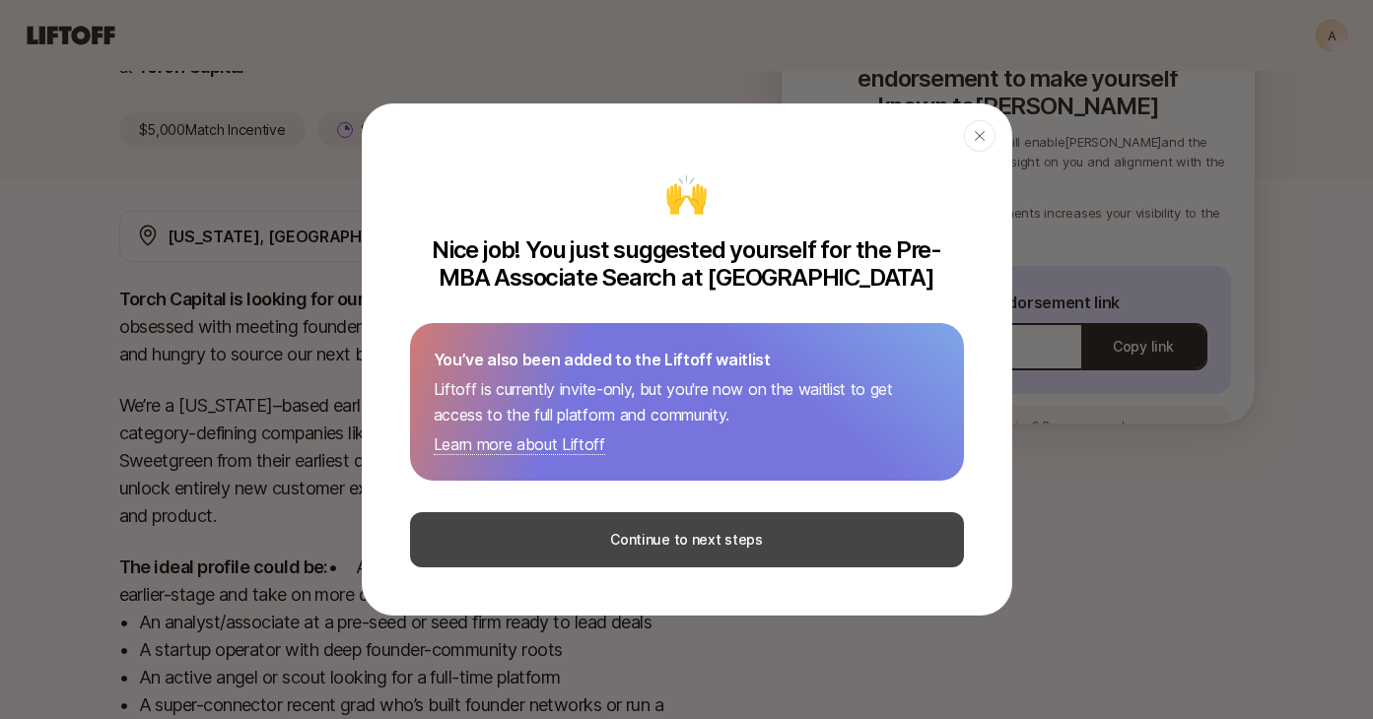
click at [826, 540] on button "Continue to next steps" at bounding box center [687, 539] width 554 height 55
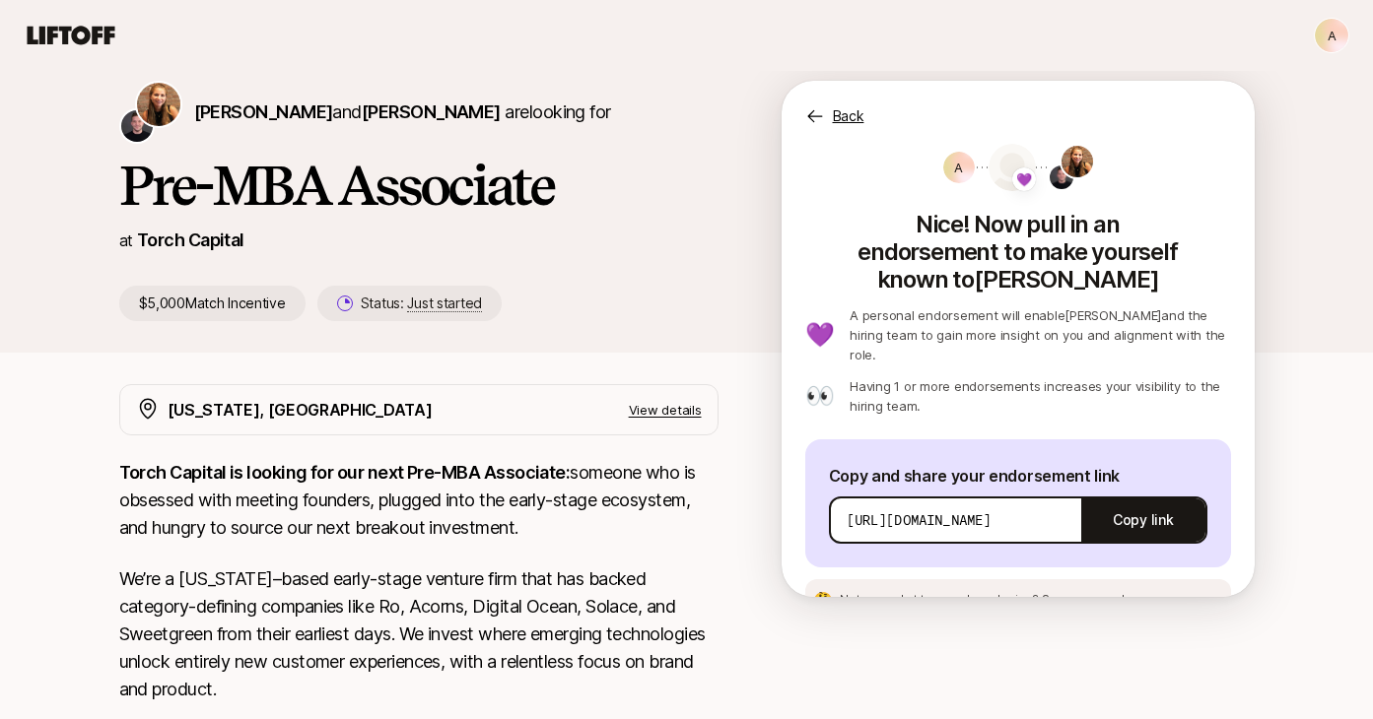
scroll to position [76, 0]
